Goal: Task Accomplishment & Management: Use online tool/utility

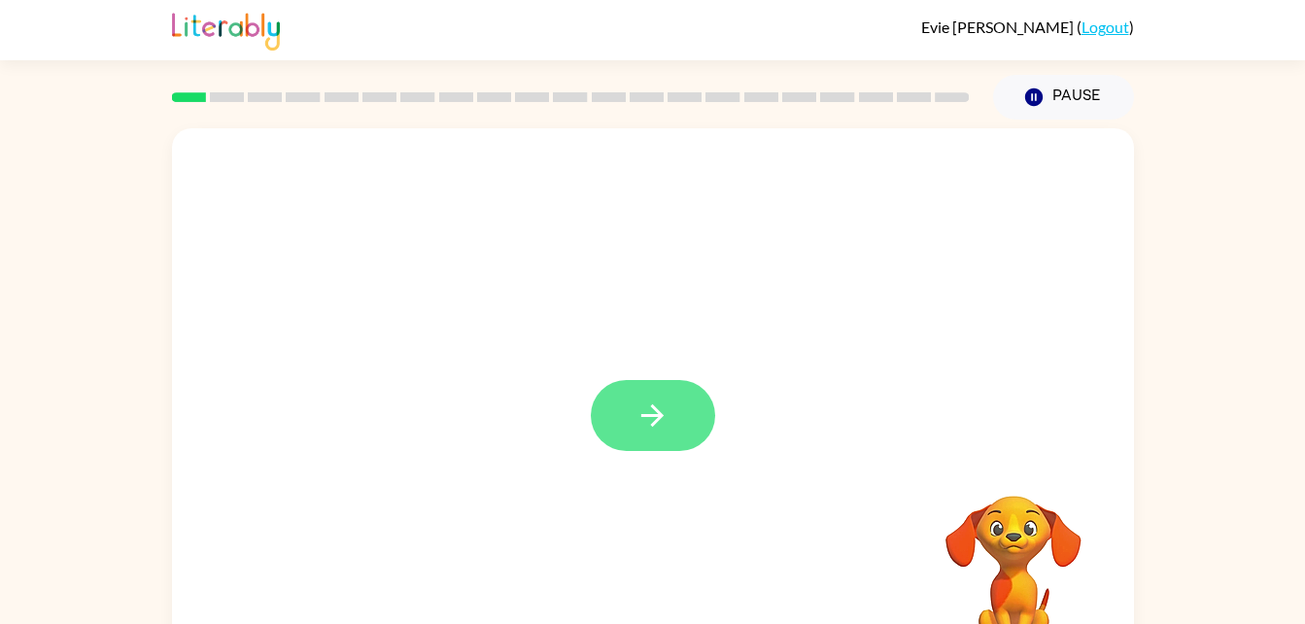
click at [680, 421] on button "button" at bounding box center [653, 415] width 124 height 71
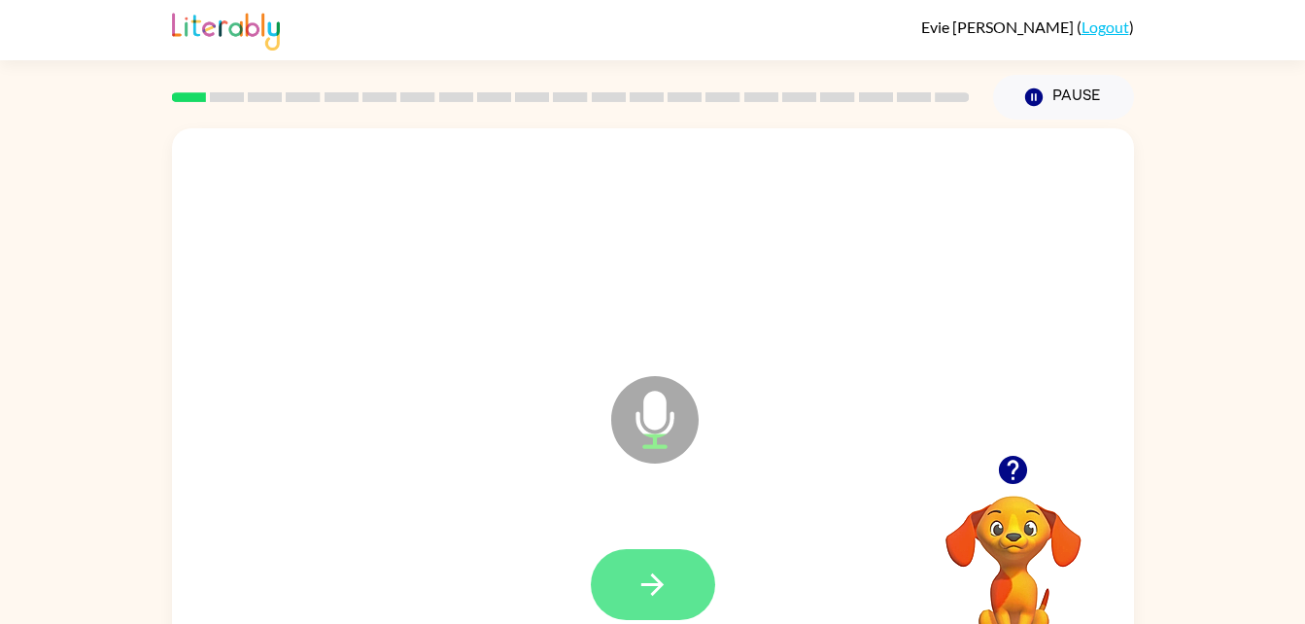
click at [630, 577] on button "button" at bounding box center [653, 584] width 124 height 71
click at [684, 567] on button "button" at bounding box center [653, 584] width 124 height 71
click at [654, 589] on icon "button" at bounding box center [652, 584] width 34 height 34
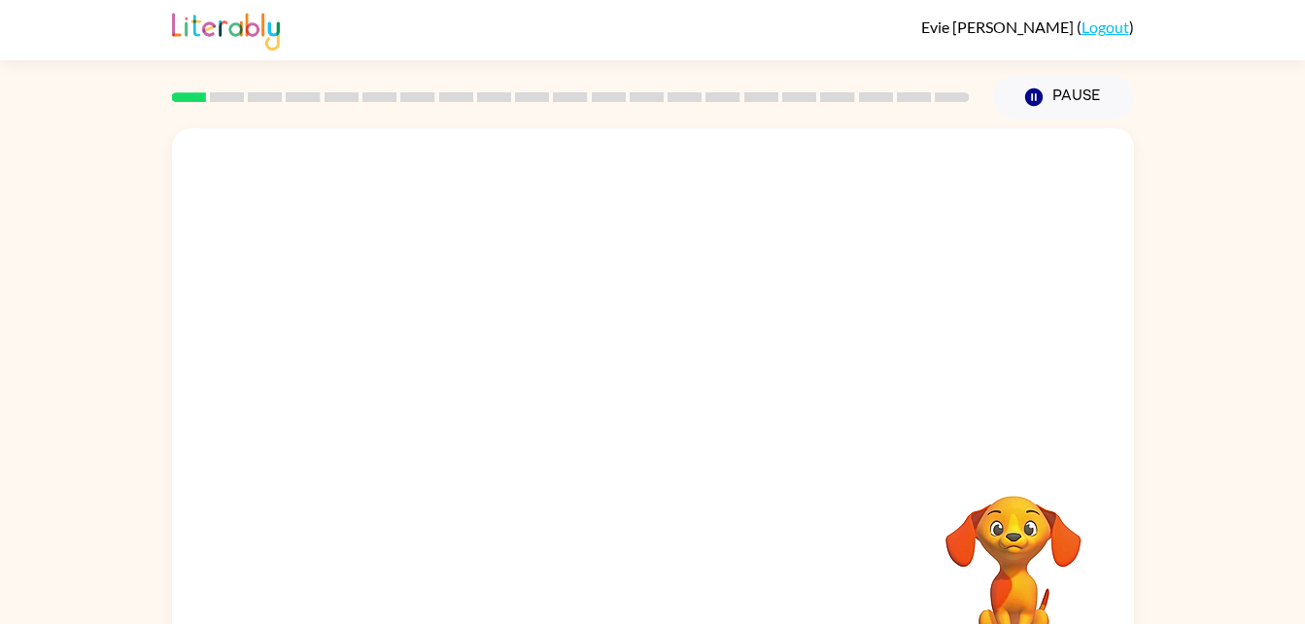
click at [903, 523] on div at bounding box center [652, 584] width 923 height 159
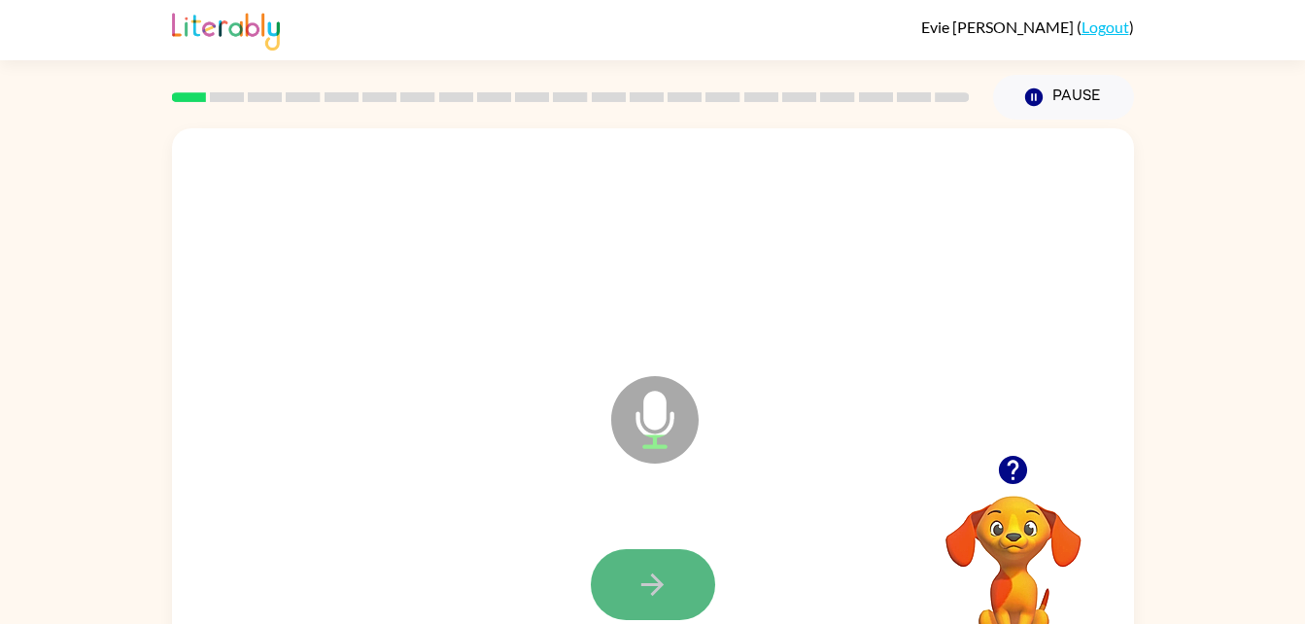
click at [677, 581] on button "button" at bounding box center [653, 584] width 124 height 71
click at [650, 583] on icon "button" at bounding box center [652, 584] width 22 height 22
click at [638, 576] on icon "button" at bounding box center [652, 584] width 34 height 34
click at [624, 563] on button "button" at bounding box center [653, 584] width 124 height 71
click at [674, 584] on button "button" at bounding box center [653, 584] width 124 height 71
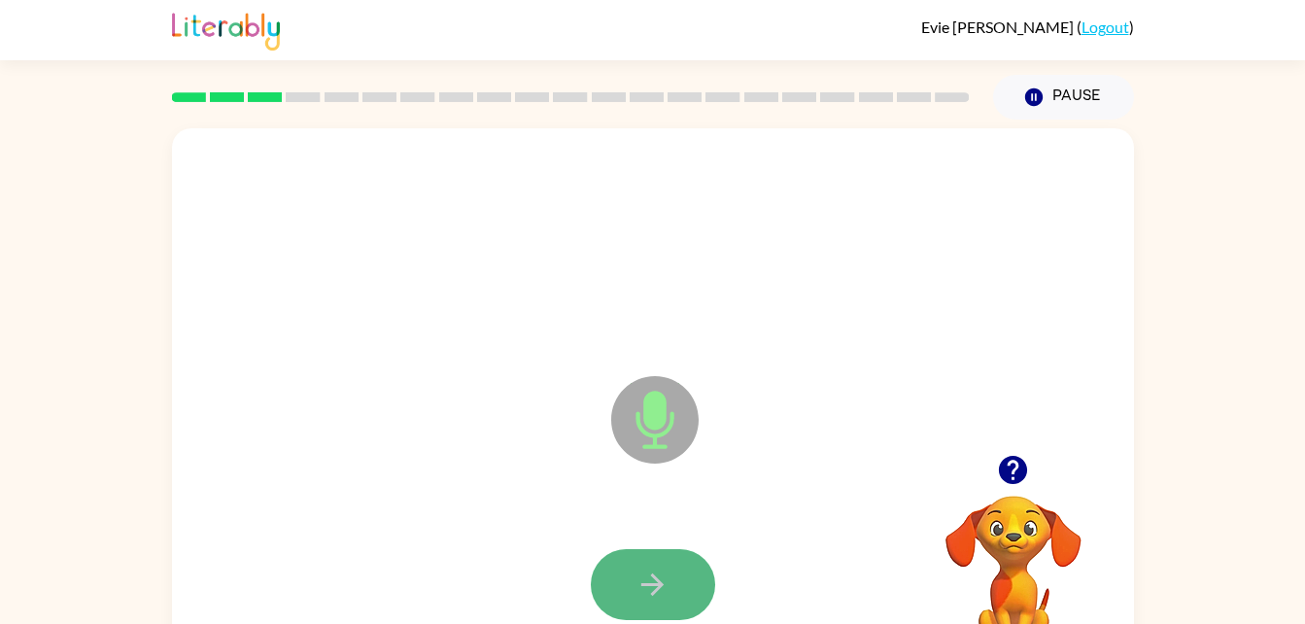
click at [662, 585] on icon "button" at bounding box center [652, 584] width 22 height 22
click at [648, 586] on icon "button" at bounding box center [652, 584] width 34 height 34
click at [643, 578] on icon "button" at bounding box center [652, 584] width 34 height 34
click at [652, 584] on icon "button" at bounding box center [652, 584] width 22 height 22
click at [659, 564] on button "button" at bounding box center [653, 584] width 124 height 71
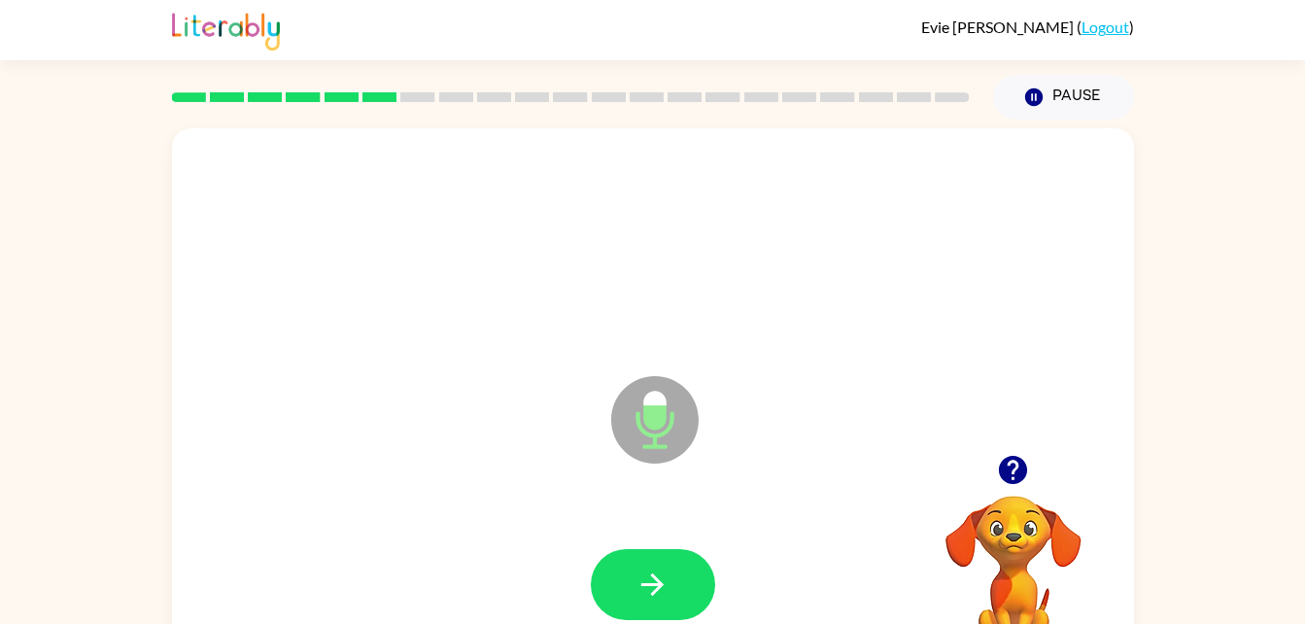
click at [624, 518] on div at bounding box center [652, 584] width 923 height 159
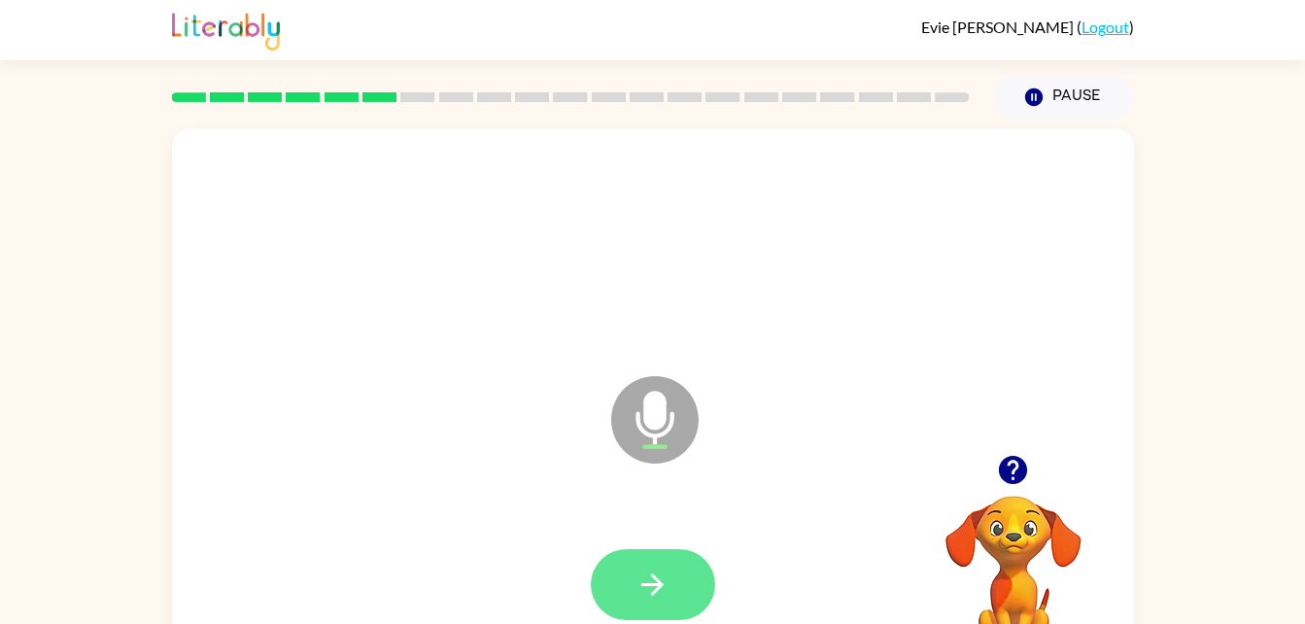
click at [656, 599] on icon "button" at bounding box center [652, 584] width 34 height 34
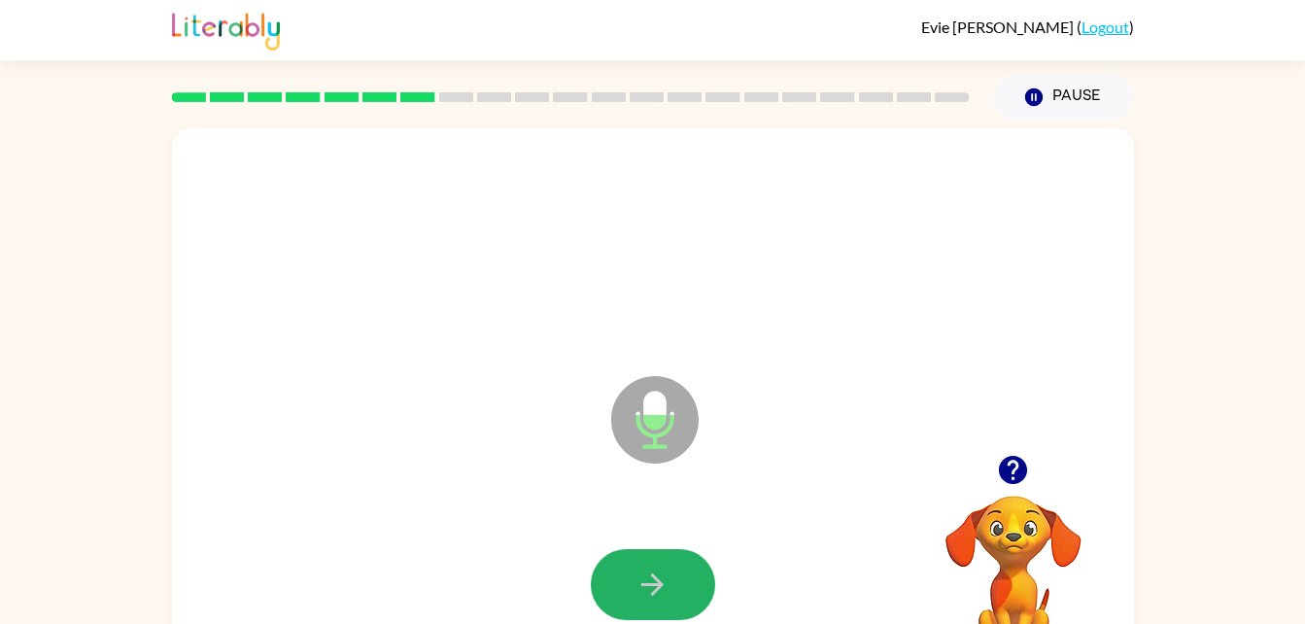
click at [647, 601] on button "button" at bounding box center [653, 584] width 124 height 71
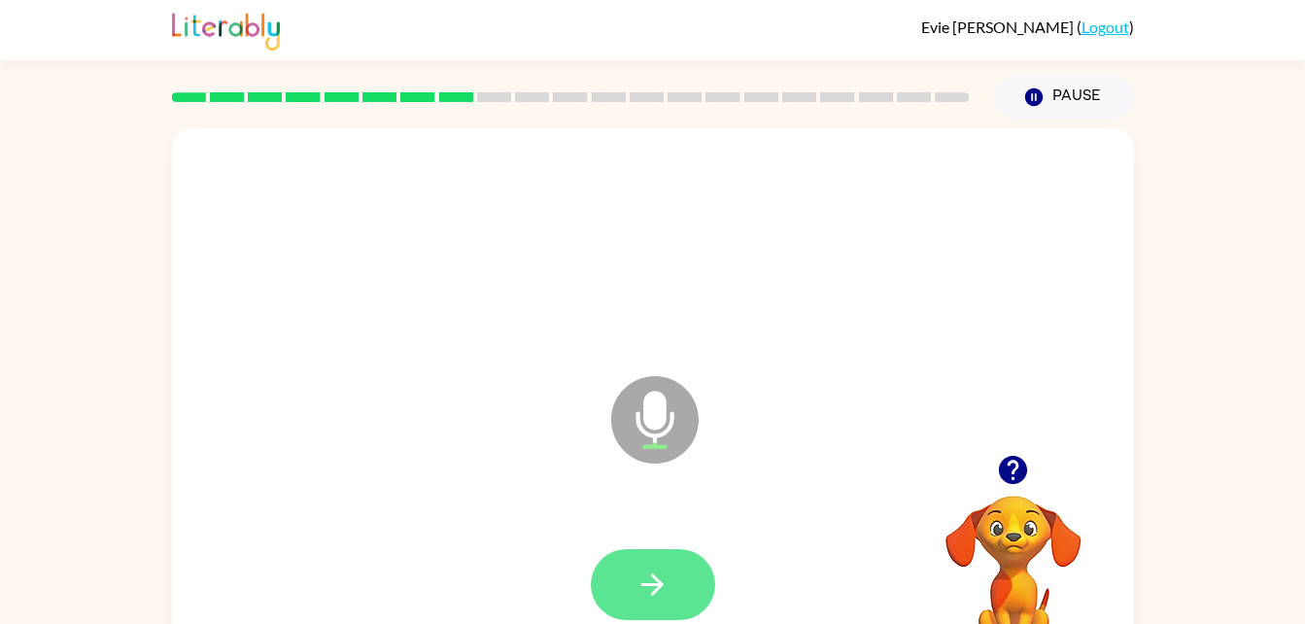
click at [673, 589] on button "button" at bounding box center [653, 584] width 124 height 71
click at [661, 585] on icon "button" at bounding box center [652, 584] width 22 height 22
click at [655, 577] on icon "button" at bounding box center [652, 584] width 22 height 22
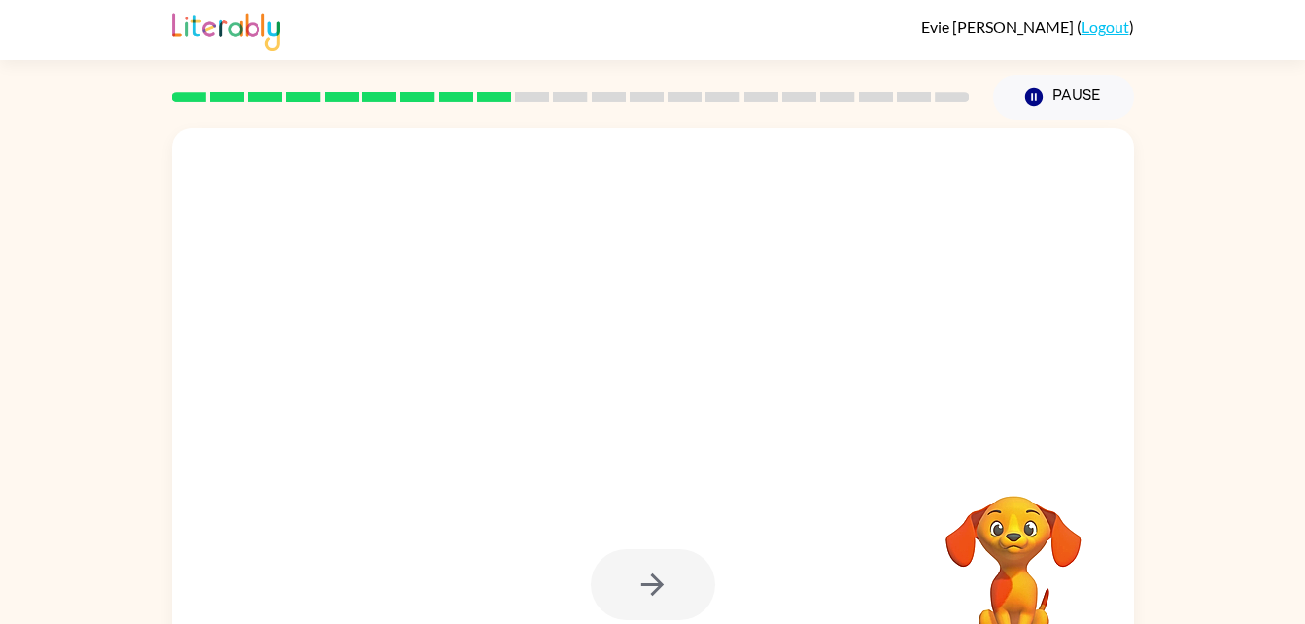
click at [680, 583] on div at bounding box center [653, 584] width 124 height 71
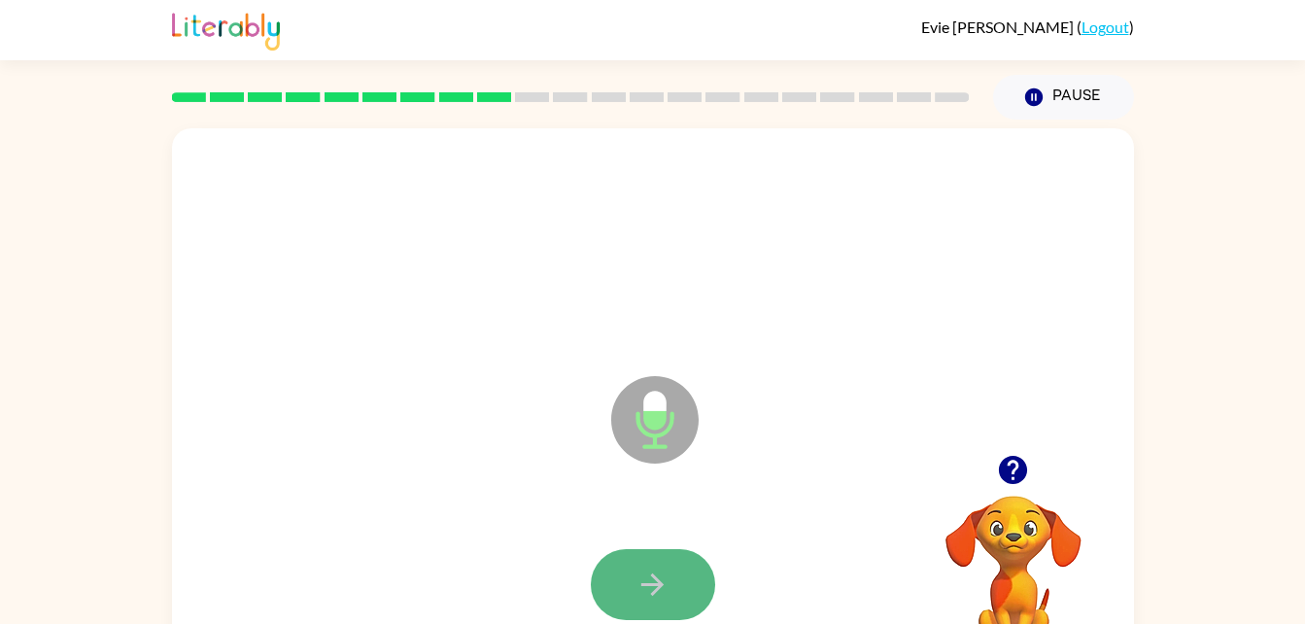
click at [635, 594] on icon "button" at bounding box center [652, 584] width 34 height 34
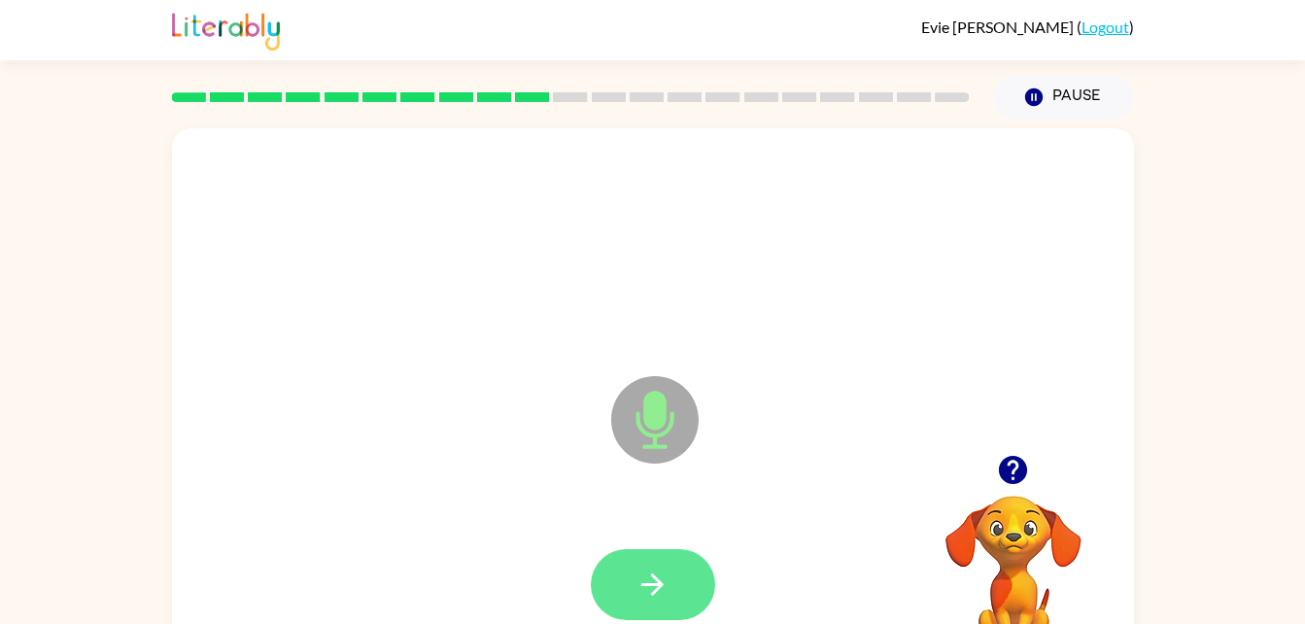
click at [653, 573] on icon "button" at bounding box center [652, 584] width 34 height 34
click at [652, 578] on icon "button" at bounding box center [652, 584] width 34 height 34
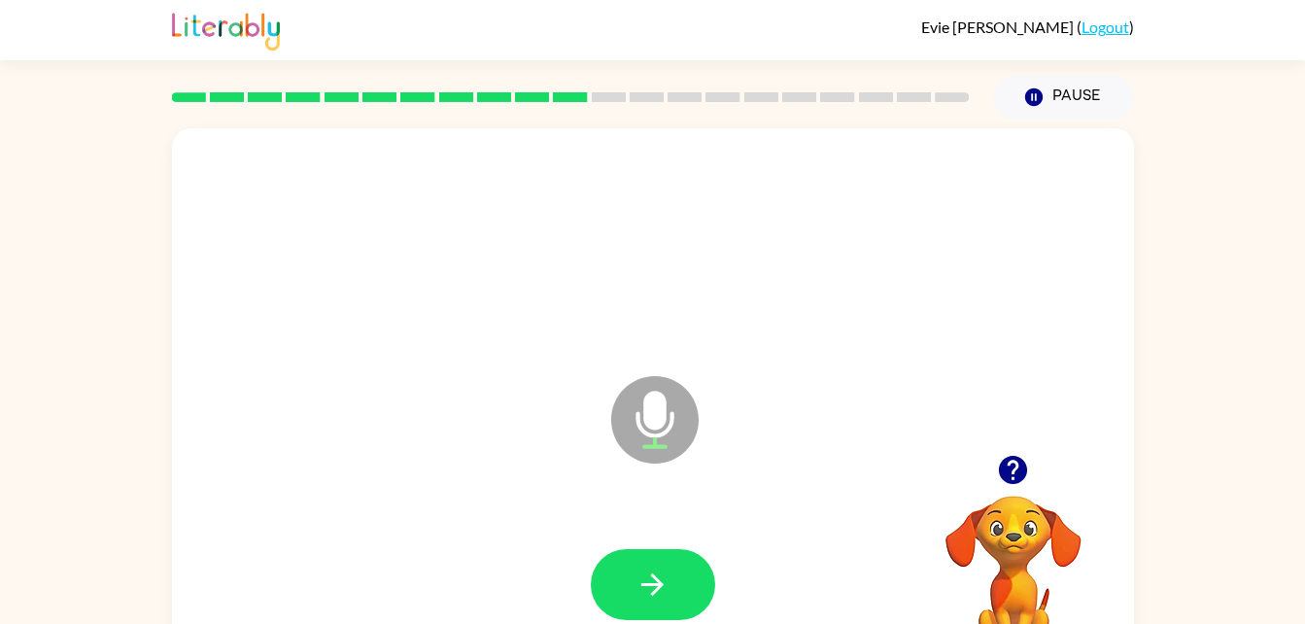
click at [735, 453] on icon "Microphone The Microphone is here when it is your turn to talk" at bounding box center [751, 444] width 291 height 146
drag, startPoint x: 735, startPoint y: 453, endPoint x: 884, endPoint y: 347, distance: 182.5
click at [884, 347] on div "Microphone The Microphone is here when it is your turn to talk" at bounding box center [606, 371] width 830 height 70
click at [637, 605] on button "button" at bounding box center [653, 584] width 124 height 71
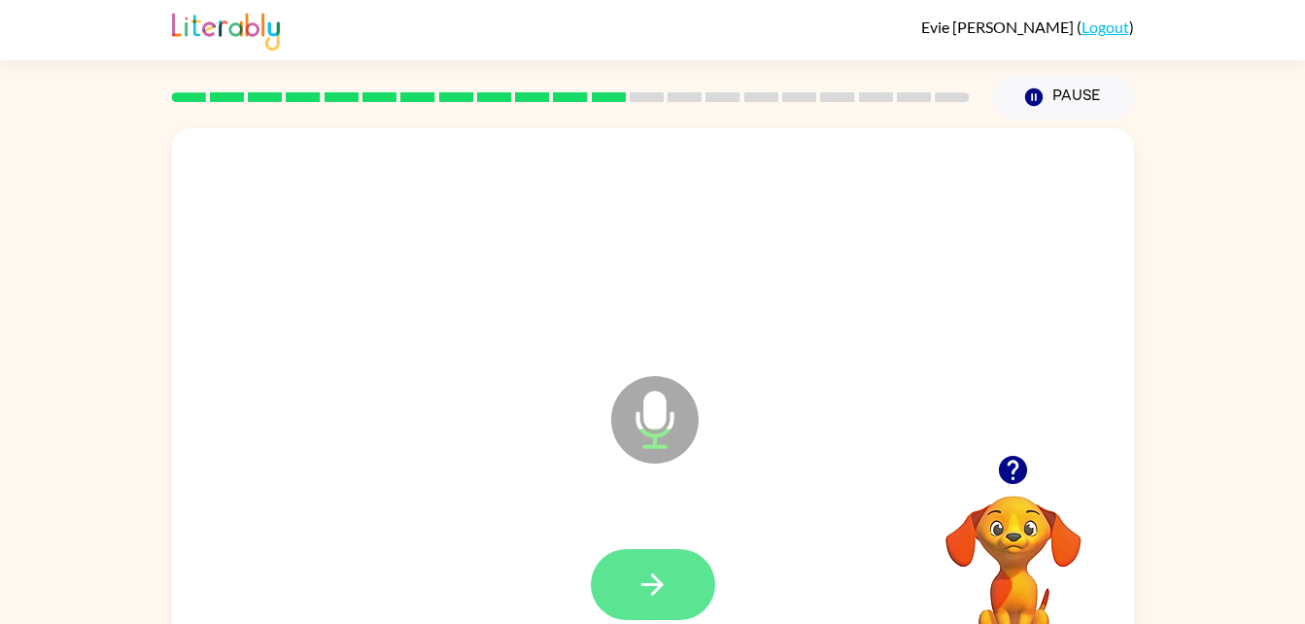
click at [649, 602] on button "button" at bounding box center [653, 584] width 124 height 71
click at [660, 579] on icon "button" at bounding box center [652, 584] width 34 height 34
click at [637, 582] on icon "button" at bounding box center [652, 584] width 34 height 34
click at [600, 541] on div at bounding box center [652, 584] width 923 height 159
click at [651, 564] on button "button" at bounding box center [653, 584] width 124 height 71
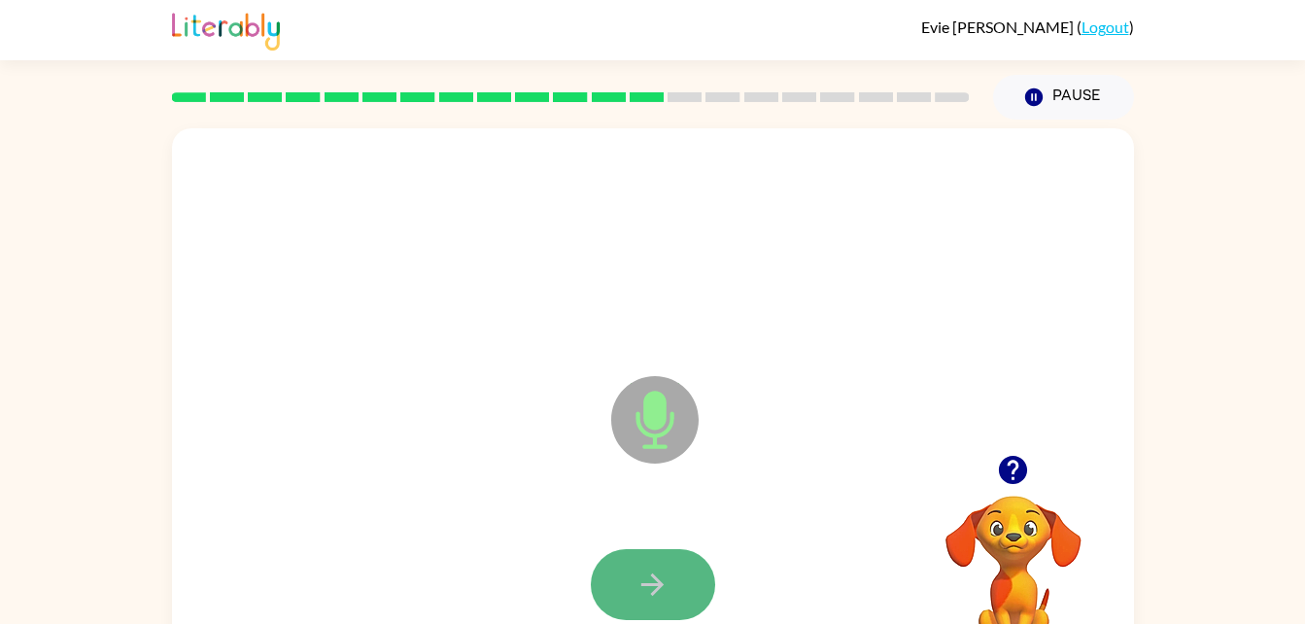
click at [668, 586] on icon "button" at bounding box center [652, 584] width 34 height 34
click at [655, 575] on icon "button" at bounding box center [652, 584] width 34 height 34
click at [639, 570] on icon "button" at bounding box center [652, 584] width 34 height 34
click at [646, 571] on icon "button" at bounding box center [652, 584] width 34 height 34
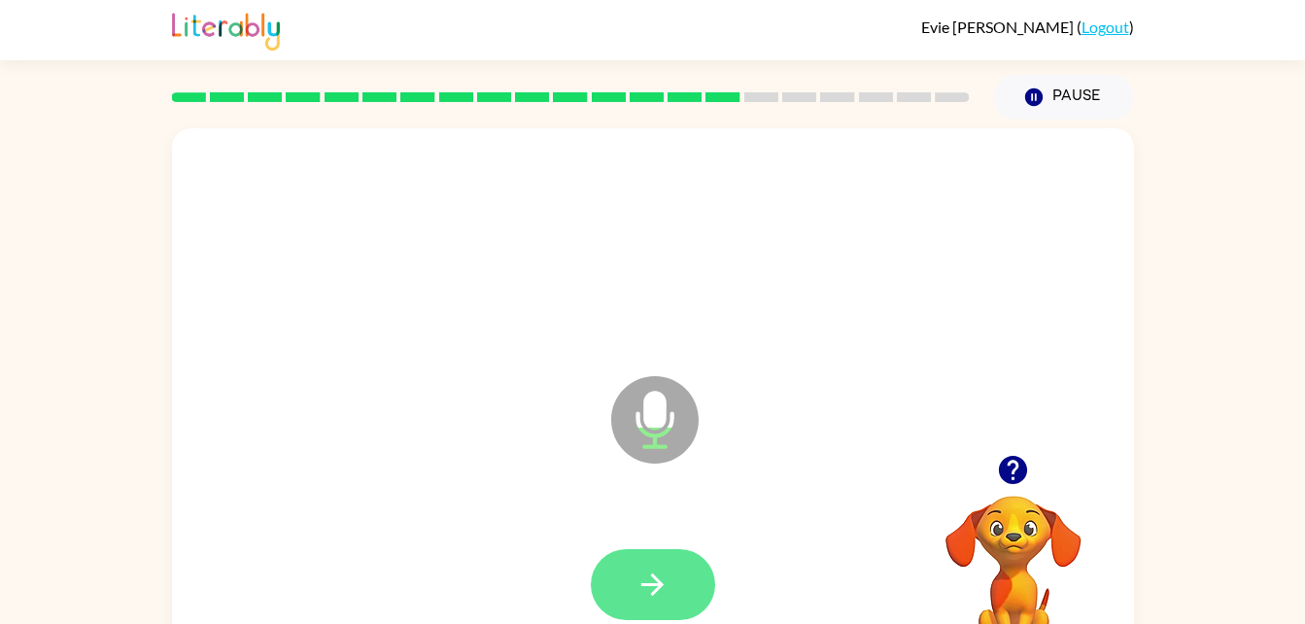
click at [672, 589] on button "button" at bounding box center [653, 584] width 124 height 71
click at [669, 578] on button "button" at bounding box center [653, 584] width 124 height 71
click at [654, 589] on icon "button" at bounding box center [652, 584] width 34 height 34
click at [684, 586] on button "button" at bounding box center [653, 584] width 124 height 71
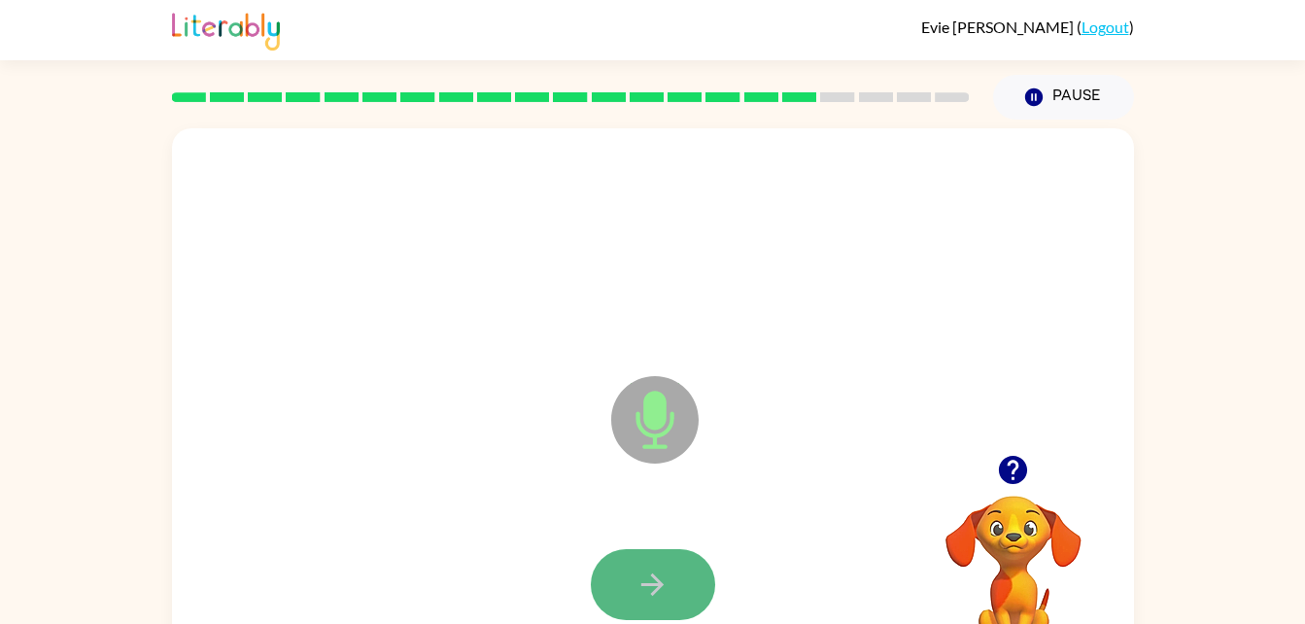
click at [654, 584] on icon "button" at bounding box center [652, 584] width 22 height 22
click at [653, 580] on icon "button" at bounding box center [652, 584] width 34 height 34
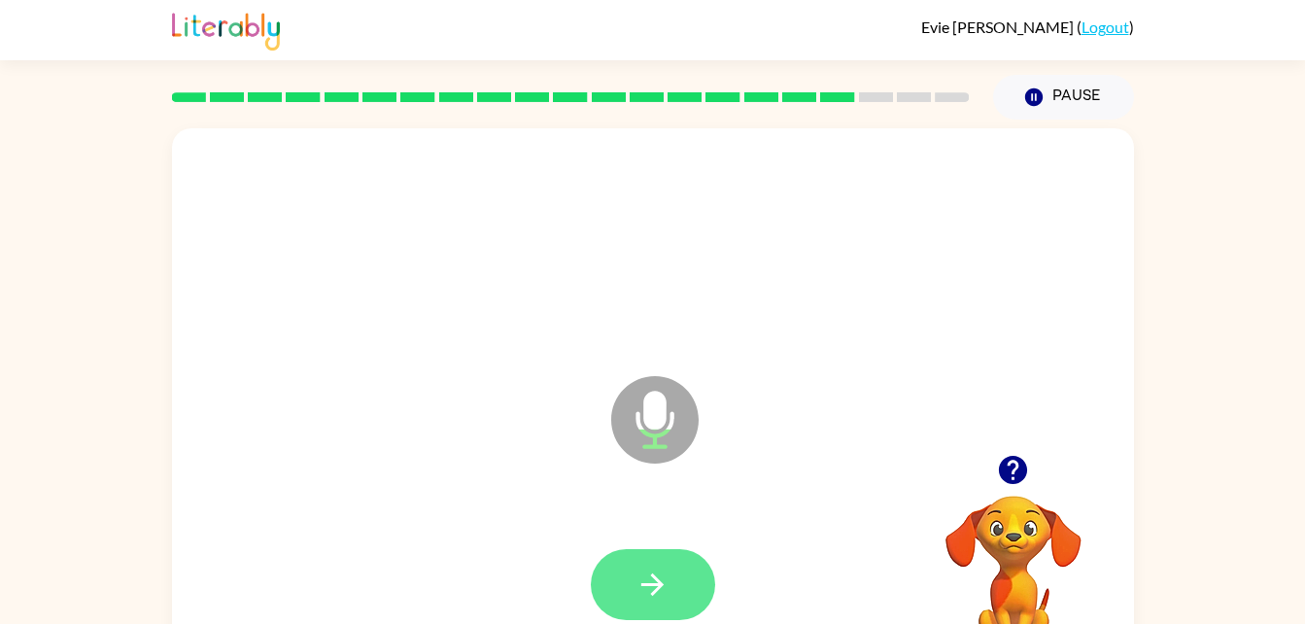
click at [661, 570] on icon "button" at bounding box center [652, 584] width 34 height 34
click at [666, 569] on icon "button" at bounding box center [652, 584] width 34 height 34
click at [666, 573] on icon "button" at bounding box center [652, 584] width 34 height 34
click at [673, 591] on button "button" at bounding box center [653, 584] width 124 height 71
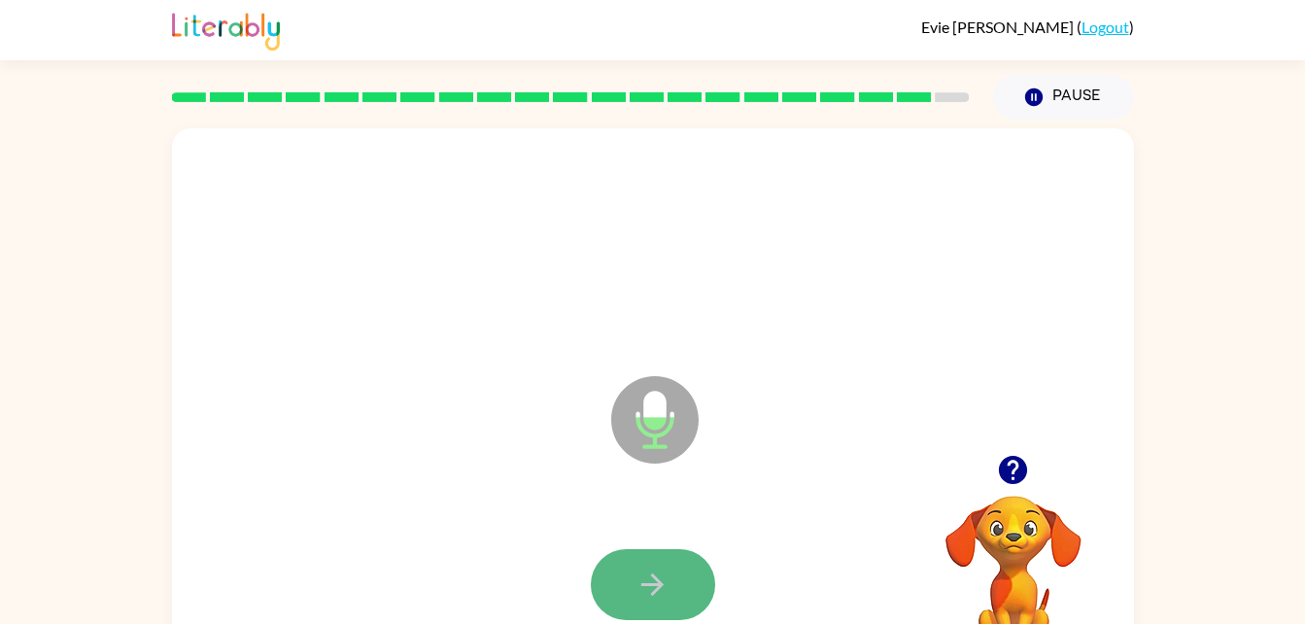
click at [675, 577] on button "button" at bounding box center [653, 584] width 124 height 71
click at [660, 576] on icon "button" at bounding box center [652, 584] width 34 height 34
